Goal: Information Seeking & Learning: Learn about a topic

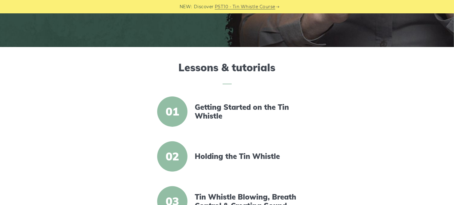
scroll to position [151, 0]
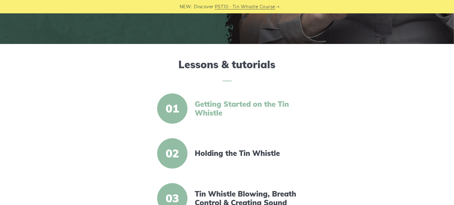
click at [210, 105] on link "Getting Started on the Tin Whistle" at bounding box center [247, 109] width 104 height 18
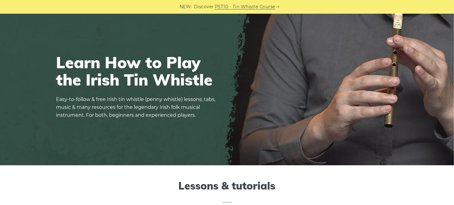
scroll to position [0, 0]
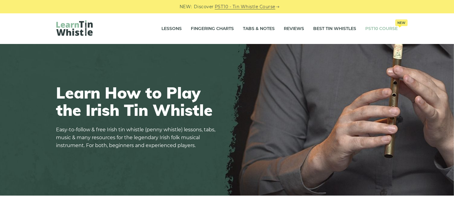
click at [372, 28] on link "PST10 Course New" at bounding box center [382, 28] width 32 height 15
click at [252, 29] on link "Tabs & Notes" at bounding box center [259, 28] width 32 height 15
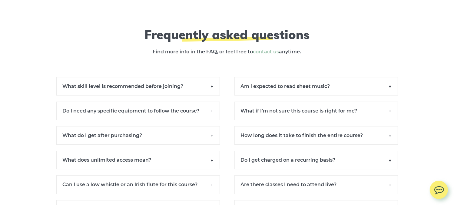
scroll to position [4149, 0]
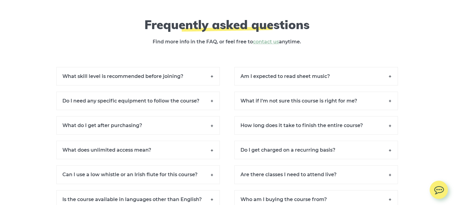
click at [211, 81] on h6 "What skill level is recommended before joining?" at bounding box center [138, 76] width 164 height 18
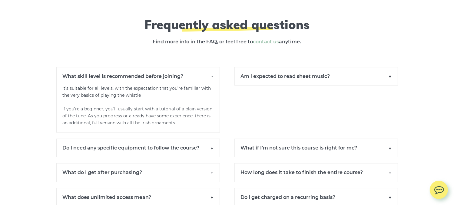
click at [211, 81] on h6 "What skill level is recommended before joining?" at bounding box center [138, 76] width 164 height 18
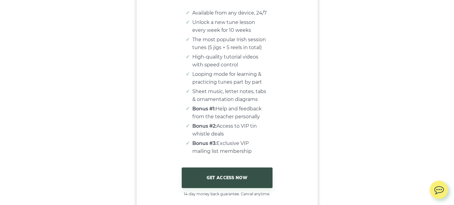
scroll to position [3673, 0]
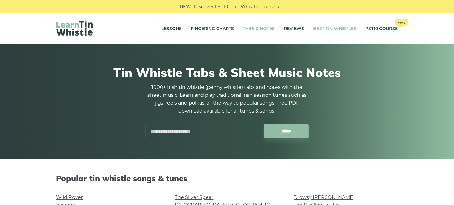
click at [323, 27] on link "Best Tin Whistles" at bounding box center [334, 28] width 43 height 15
click at [171, 26] on link "Lessons" at bounding box center [172, 28] width 20 height 15
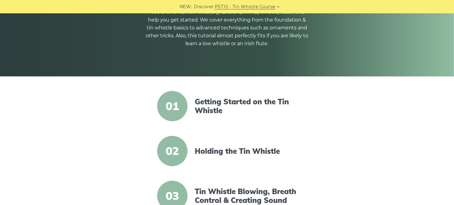
scroll to position [91, 0]
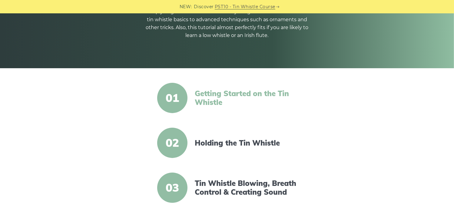
click at [212, 97] on link "Getting Started on the Tin Whistle" at bounding box center [247, 98] width 104 height 18
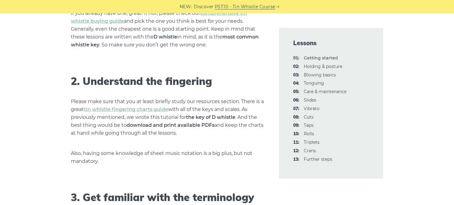
scroll to position [424, 0]
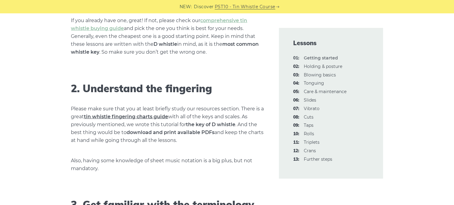
click at [145, 117] on link "tin whistle fingering charts guide" at bounding box center [126, 117] width 84 height 6
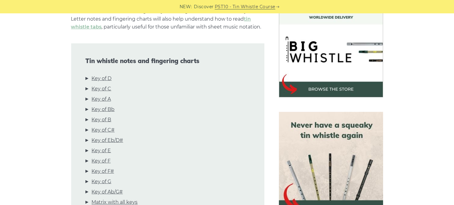
scroll to position [182, 0]
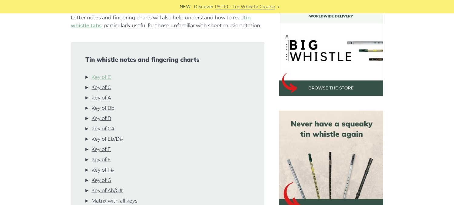
click at [102, 76] on link "Key of D" at bounding box center [102, 77] width 20 height 8
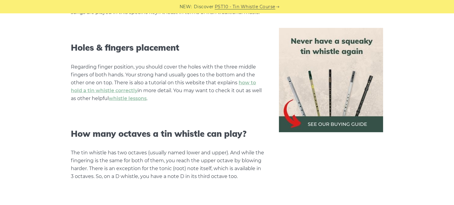
scroll to position [489, 0]
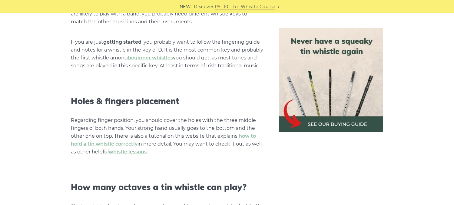
click at [120, 42] on link "getting started" at bounding box center [123, 42] width 38 height 6
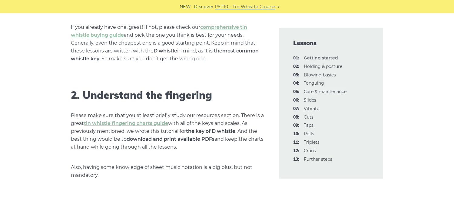
scroll to position [454, 0]
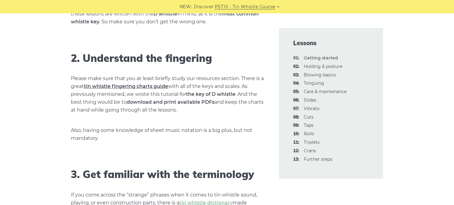
click at [135, 87] on link "tin whistle fingering charts guide" at bounding box center [126, 86] width 84 height 6
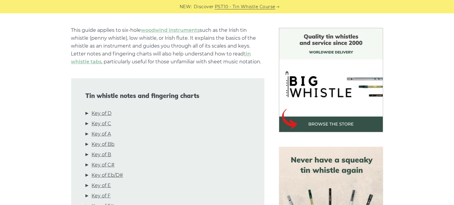
scroll to position [182, 0]
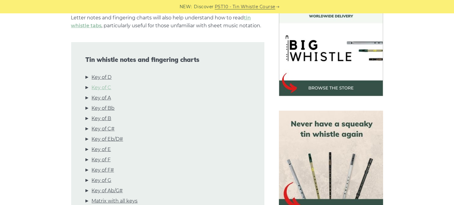
click at [101, 88] on link "Key of C" at bounding box center [102, 88] width 20 height 8
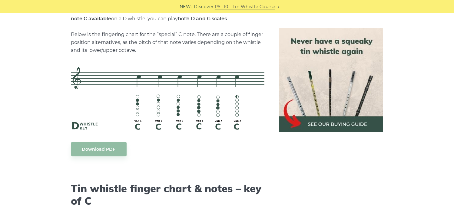
scroll to position [1365, 0]
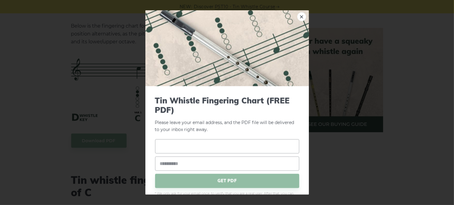
click at [167, 146] on input "text" at bounding box center [227, 146] width 144 height 14
type input "****"
click at [168, 163] on input "email" at bounding box center [227, 163] width 144 height 14
type input "**********"
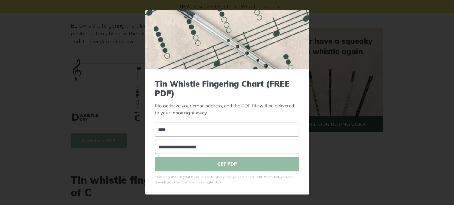
click at [228, 164] on span "GET PDF" at bounding box center [227, 164] width 144 height 14
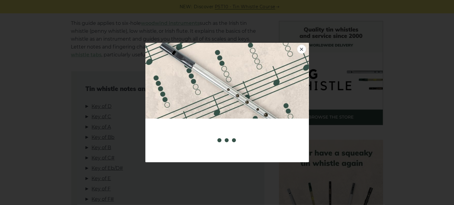
scroll to position [121, 0]
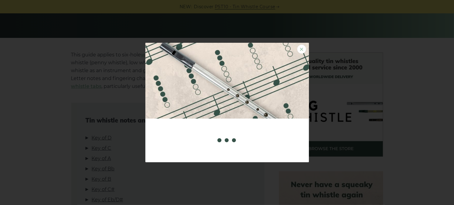
click at [302, 49] on link "×" at bounding box center [301, 49] width 9 height 9
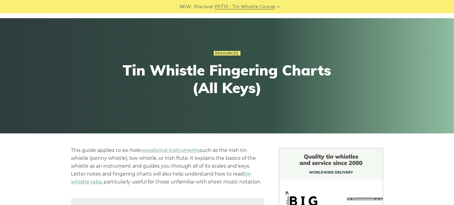
scroll to position [0, 0]
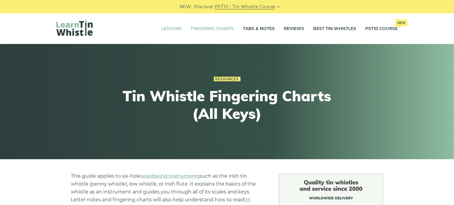
click at [170, 28] on link "Lessons" at bounding box center [172, 28] width 20 height 15
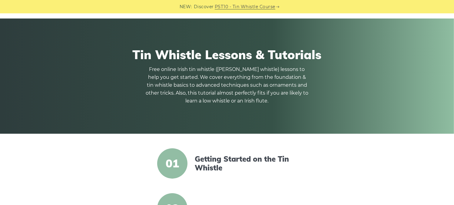
scroll to position [61, 0]
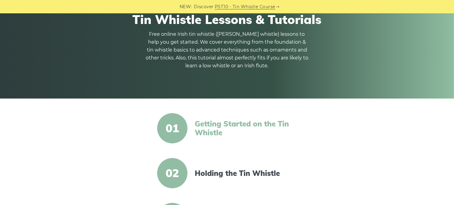
click at [215, 129] on link "Getting Started on the Tin Whistle" at bounding box center [247, 128] width 104 height 18
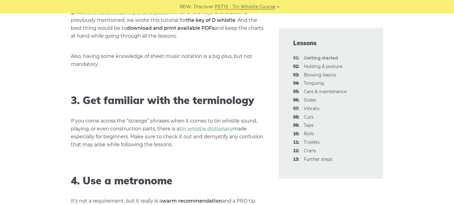
scroll to position [545, 0]
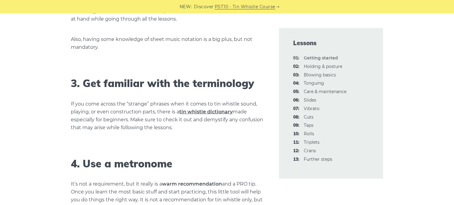
click at [201, 111] on link "tin whistle dictionary" at bounding box center [206, 112] width 53 height 6
click at [312, 66] on link "02: Holding & posture" at bounding box center [323, 66] width 38 height 5
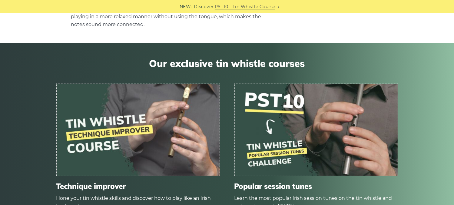
scroll to position [2816, 0]
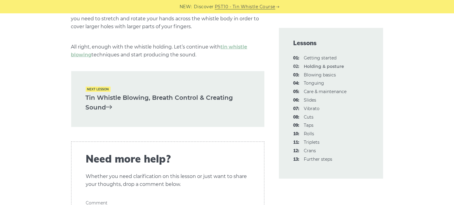
scroll to position [818, 0]
